Goal: Navigation & Orientation: Go to known website

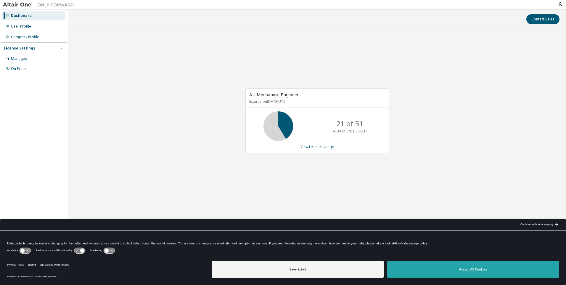
click at [457, 274] on button "Accept All Cookies" at bounding box center [473, 268] width 172 height 17
